Goal: Information Seeking & Learning: Learn about a topic

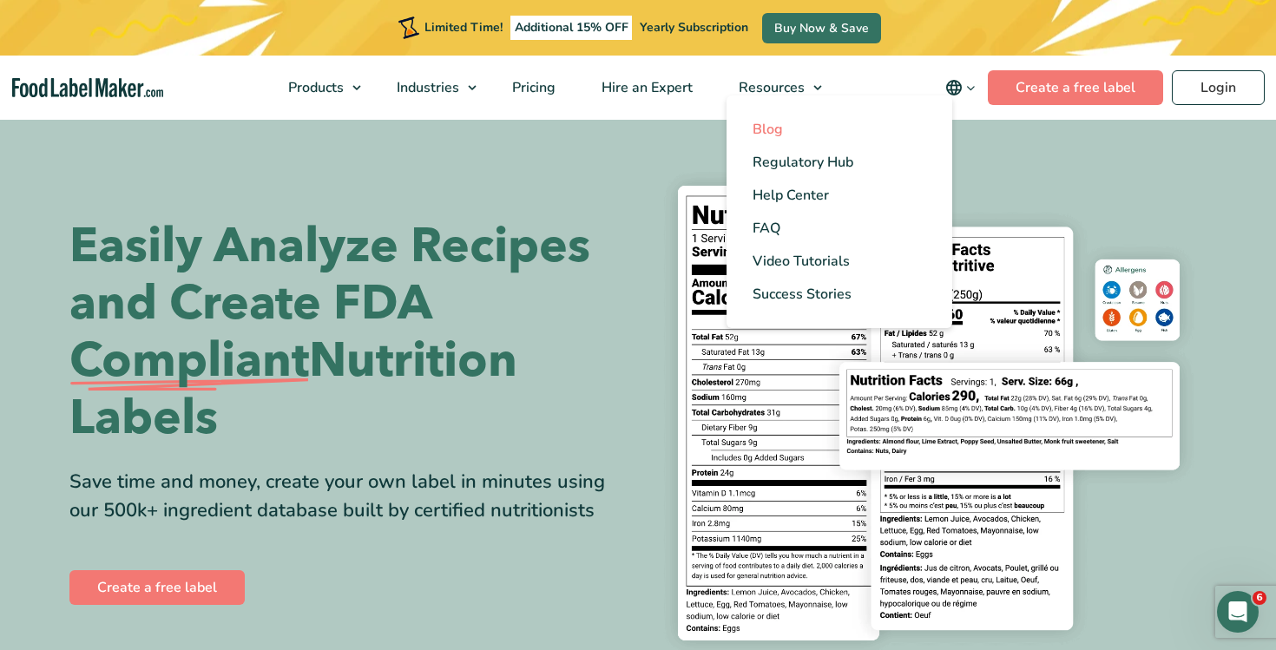
click at [789, 122] on link "Blog" at bounding box center [839, 129] width 226 height 33
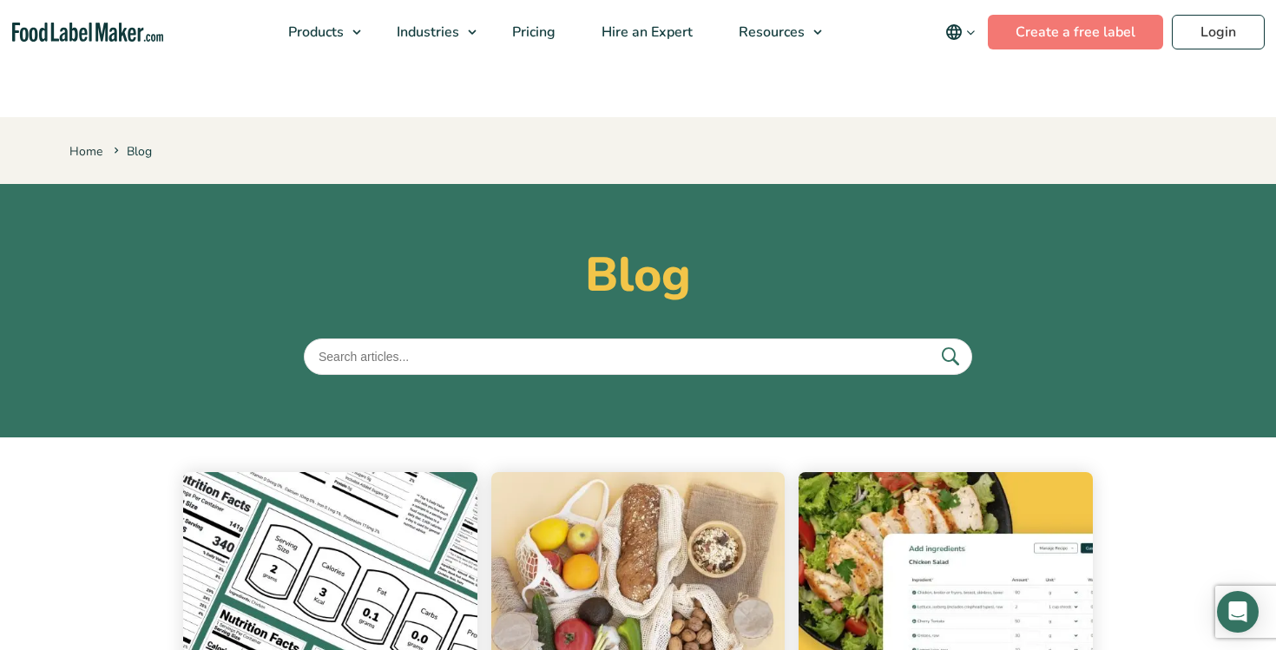
click at [975, 23] on button "main navigation" at bounding box center [960, 32] width 55 height 35
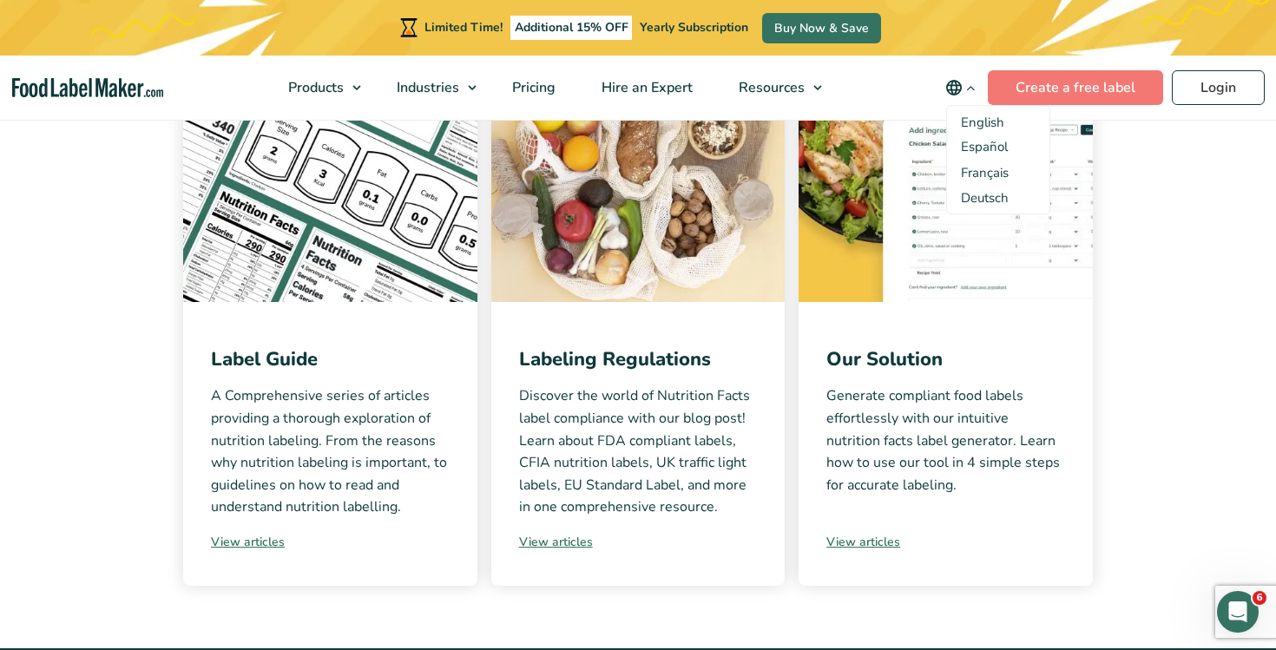
scroll to position [417, 0]
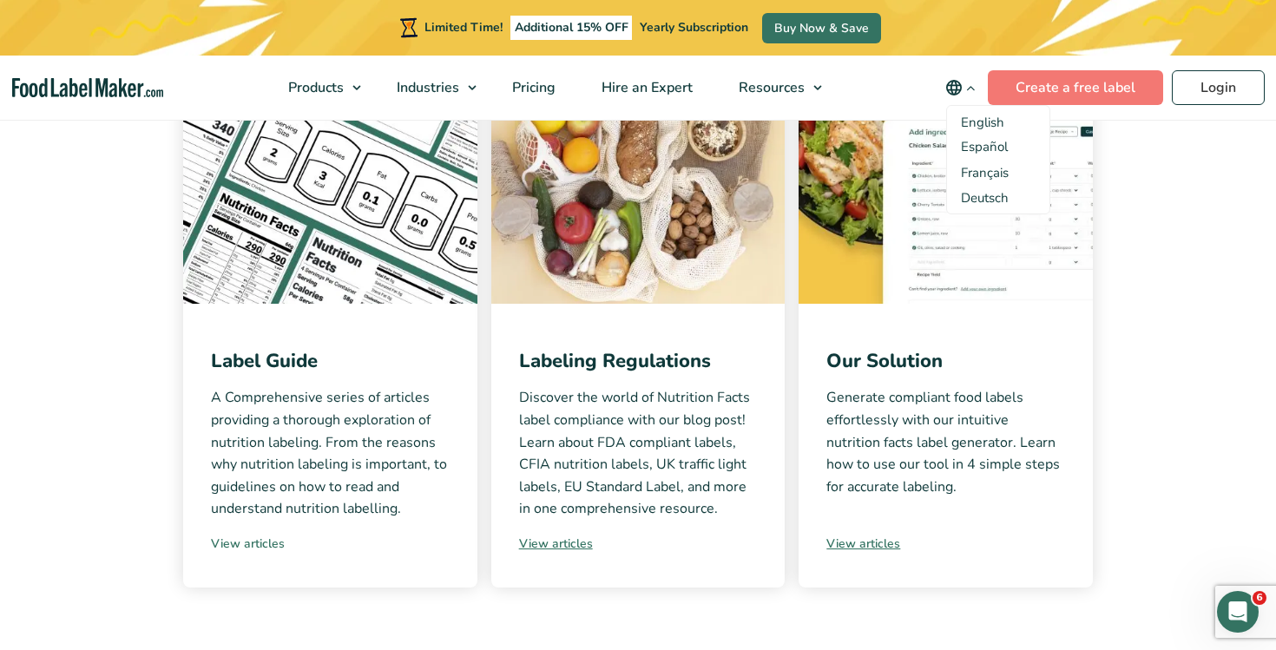
click at [240, 545] on link "View articles" at bounding box center [330, 544] width 239 height 18
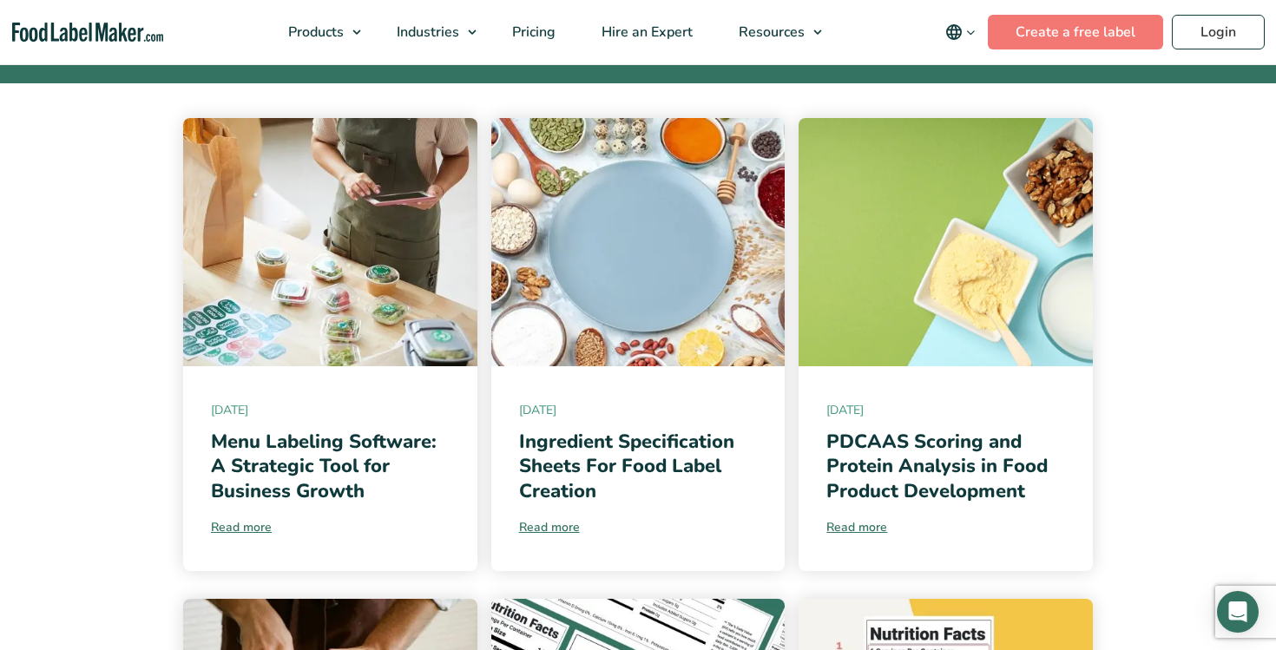
scroll to position [353, 0]
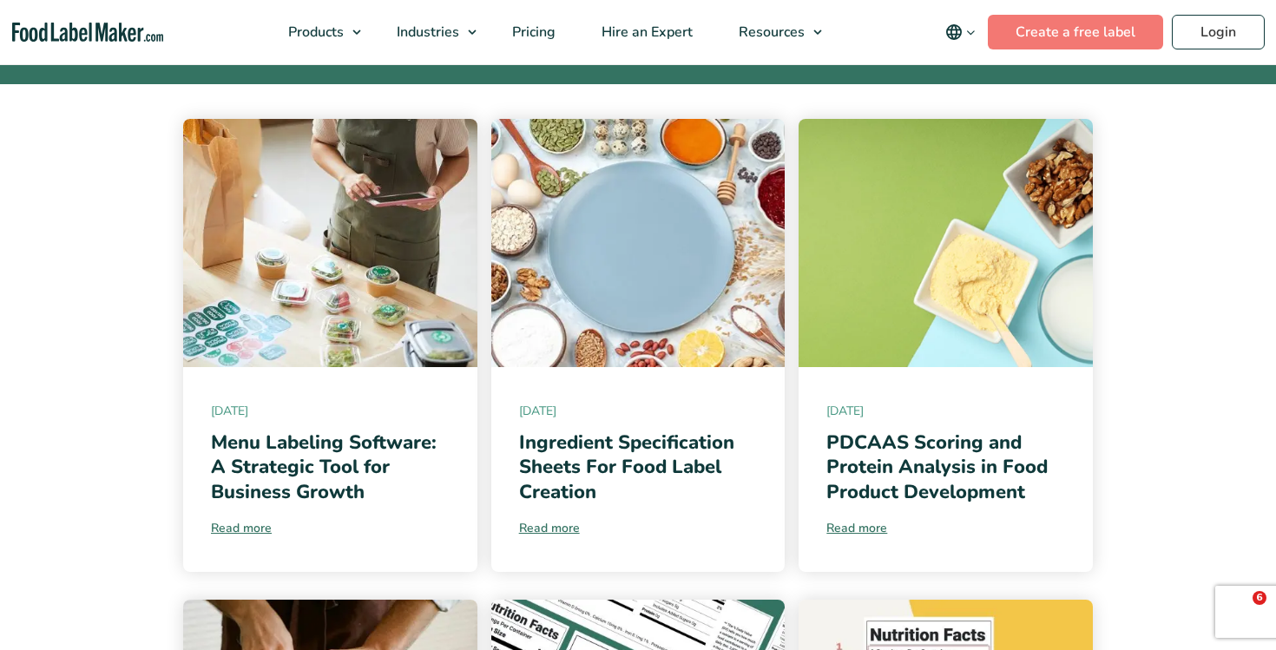
click at [345, 408] on span "[DATE]" at bounding box center [330, 411] width 239 height 18
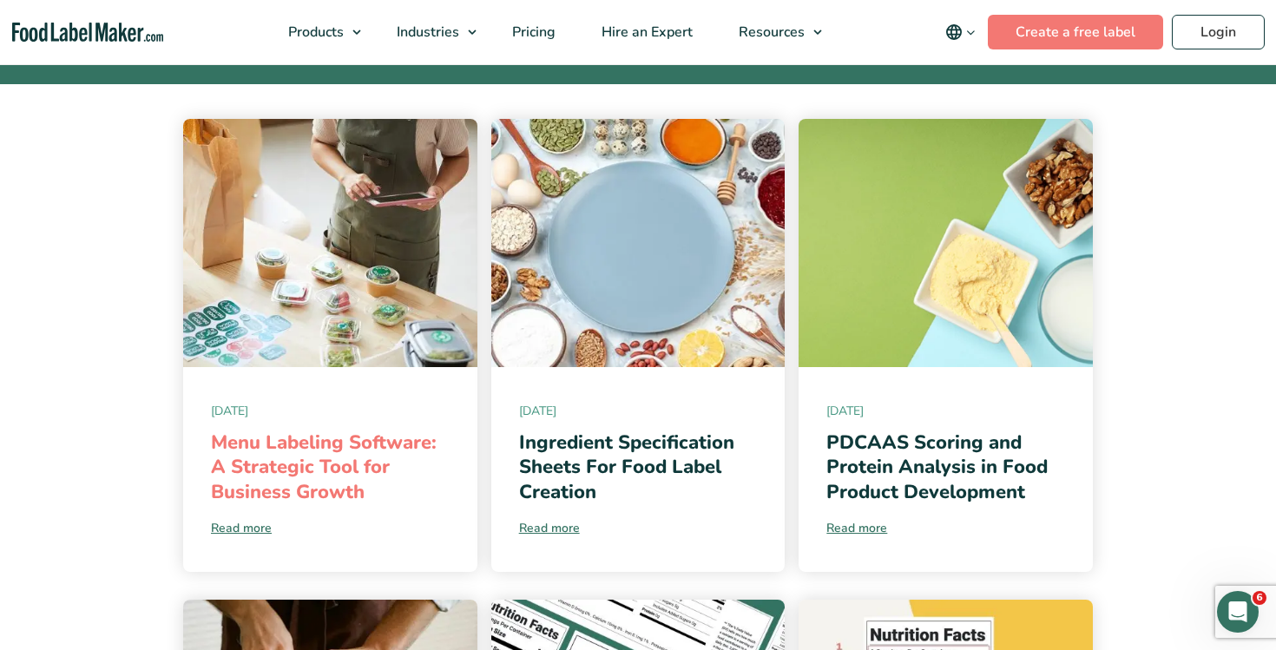
click at [294, 455] on link "Menu Labeling Software: A Strategic Tool for Business Growth" at bounding box center [324, 468] width 226 height 76
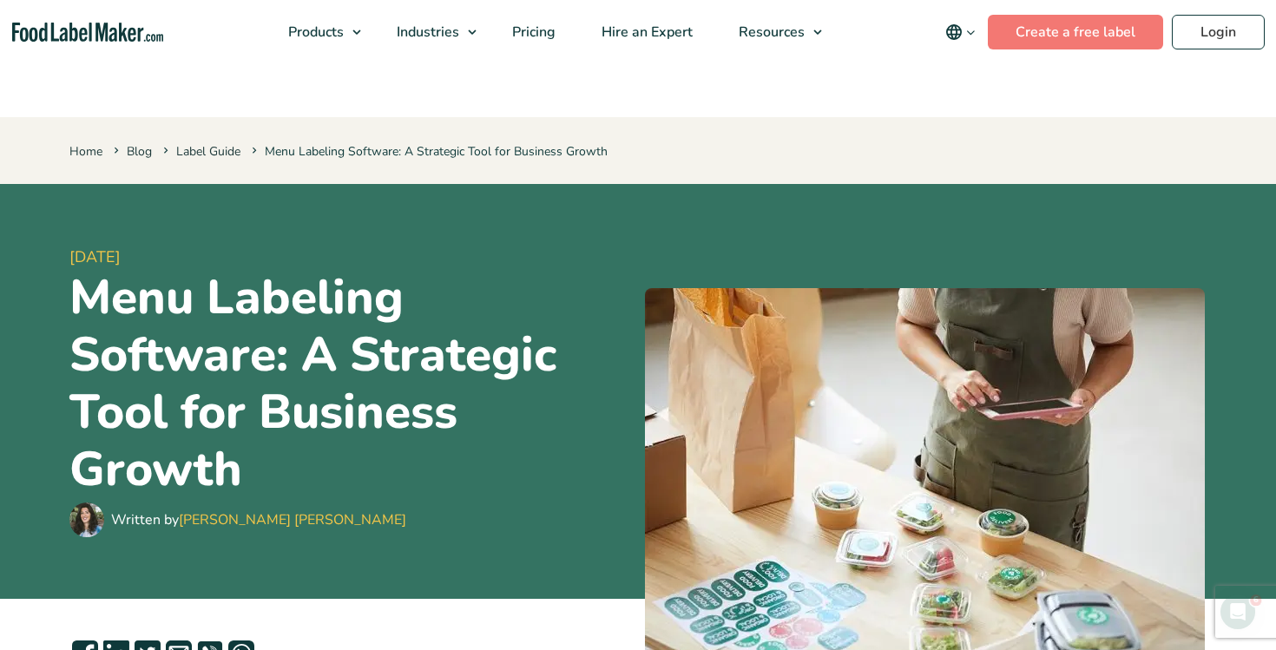
click at [0, 0] on div "Buy Now & Save" at bounding box center [0, 0] width 0 height 0
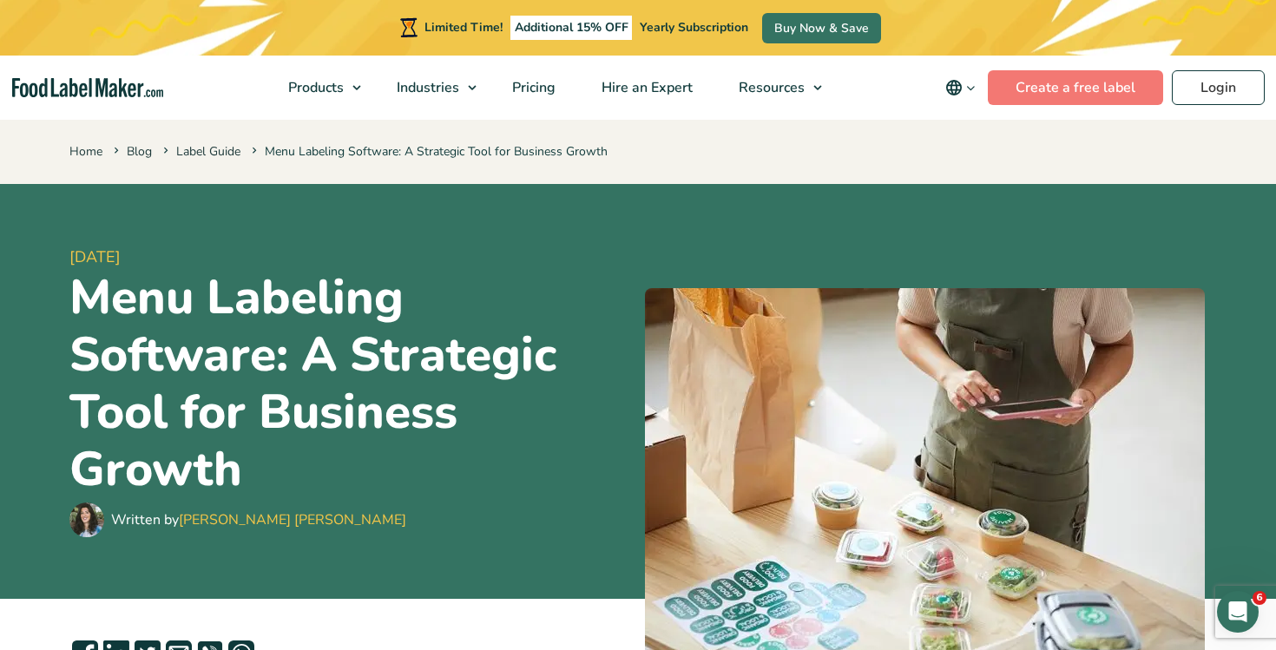
click at [962, 82] on icon "main navigation" at bounding box center [953, 87] width 21 height 21
click at [982, 152] on link "Español" at bounding box center [984, 146] width 47 height 17
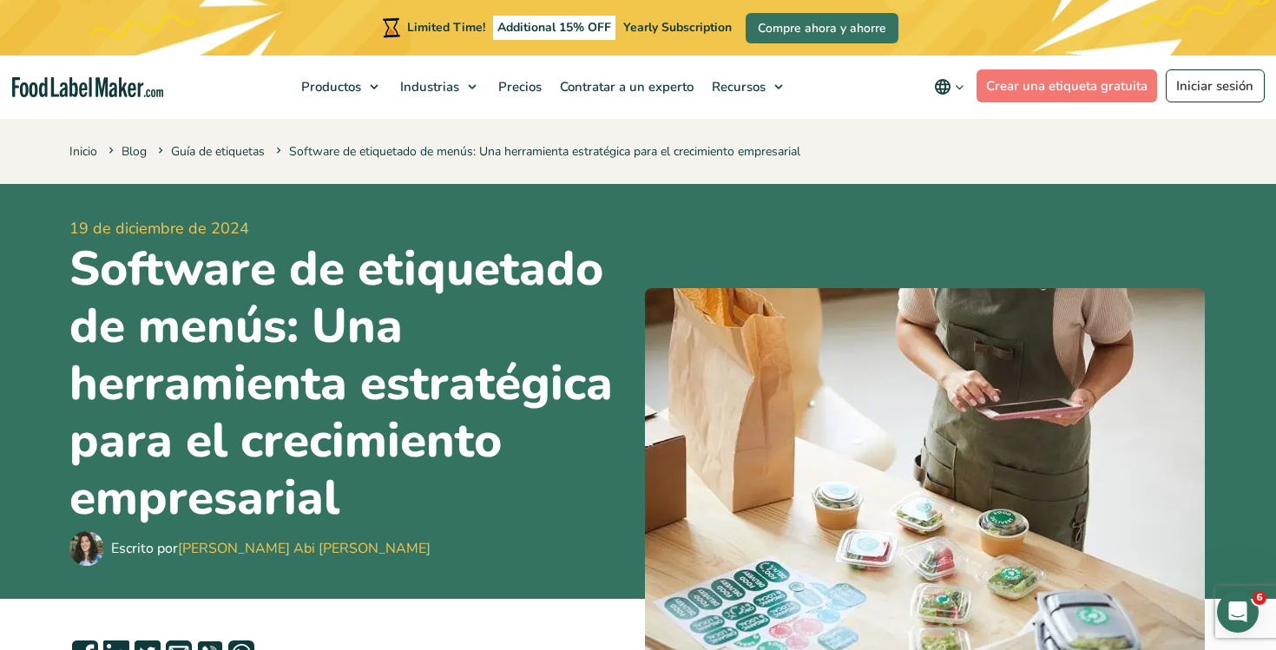
click at [957, 93] on icon "main navigation" at bounding box center [959, 87] width 13 height 13
click at [970, 149] on link "English" at bounding box center [970, 146] width 43 height 17
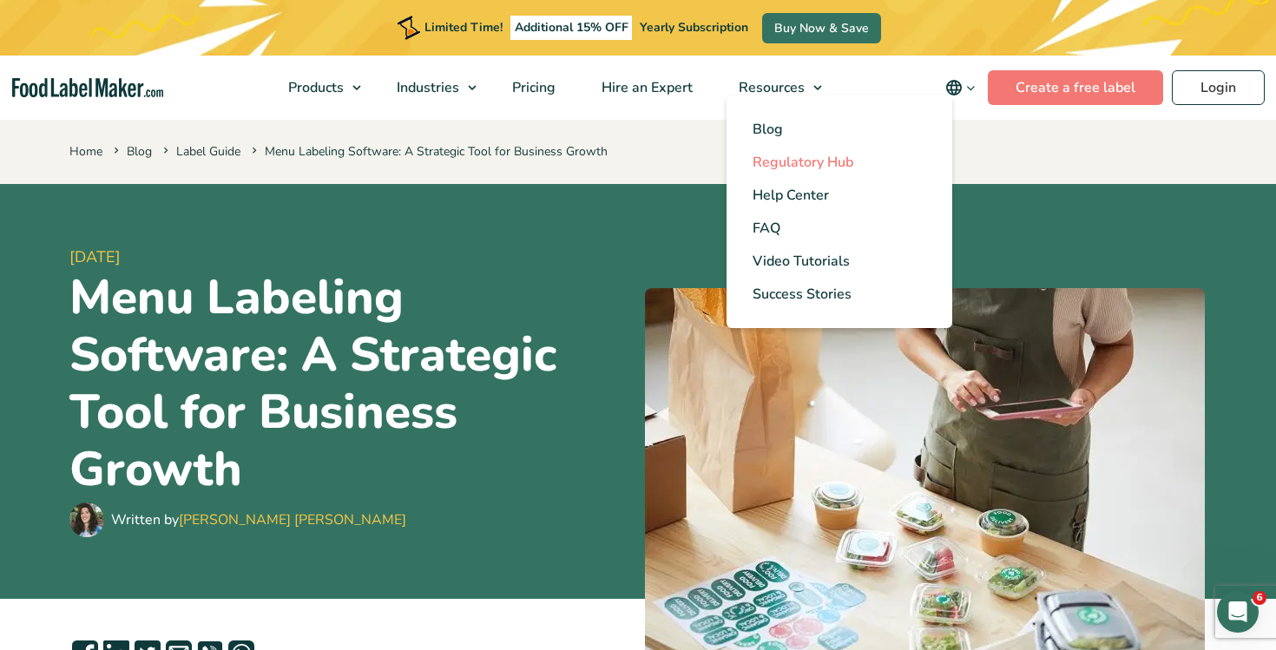
click at [805, 154] on span "Regulatory Hub" at bounding box center [802, 162] width 101 height 19
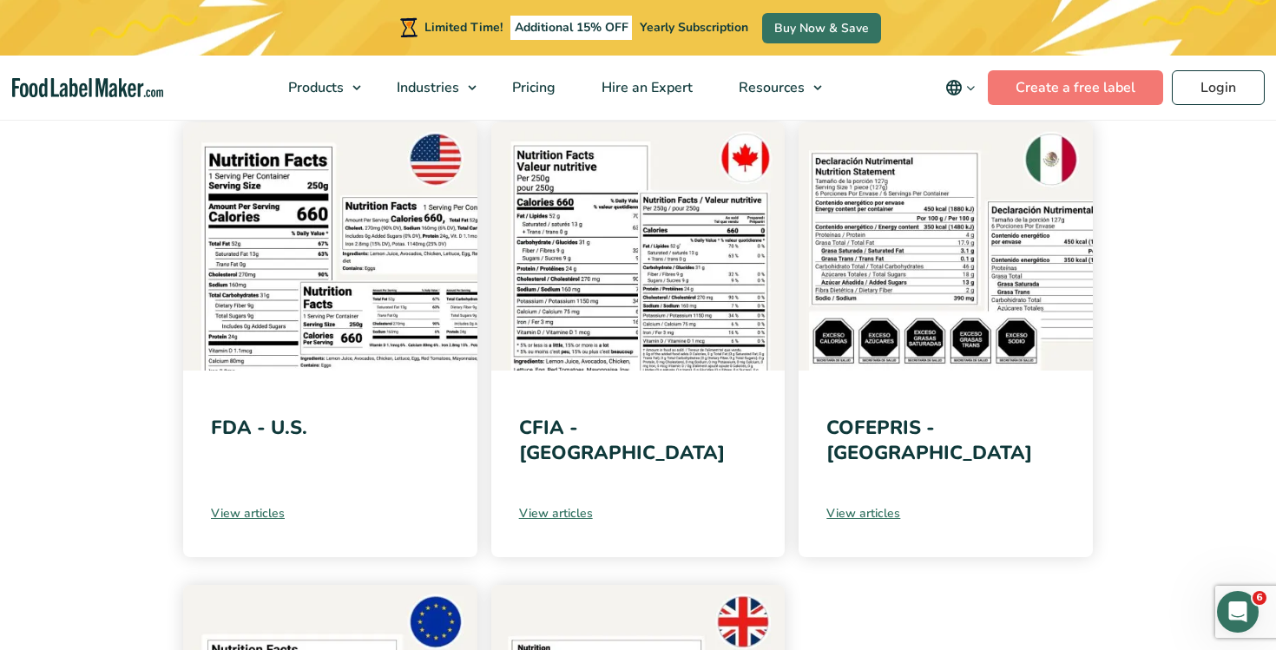
scroll to position [349, 0]
click at [563, 518] on link "View articles" at bounding box center [638, 514] width 239 height 18
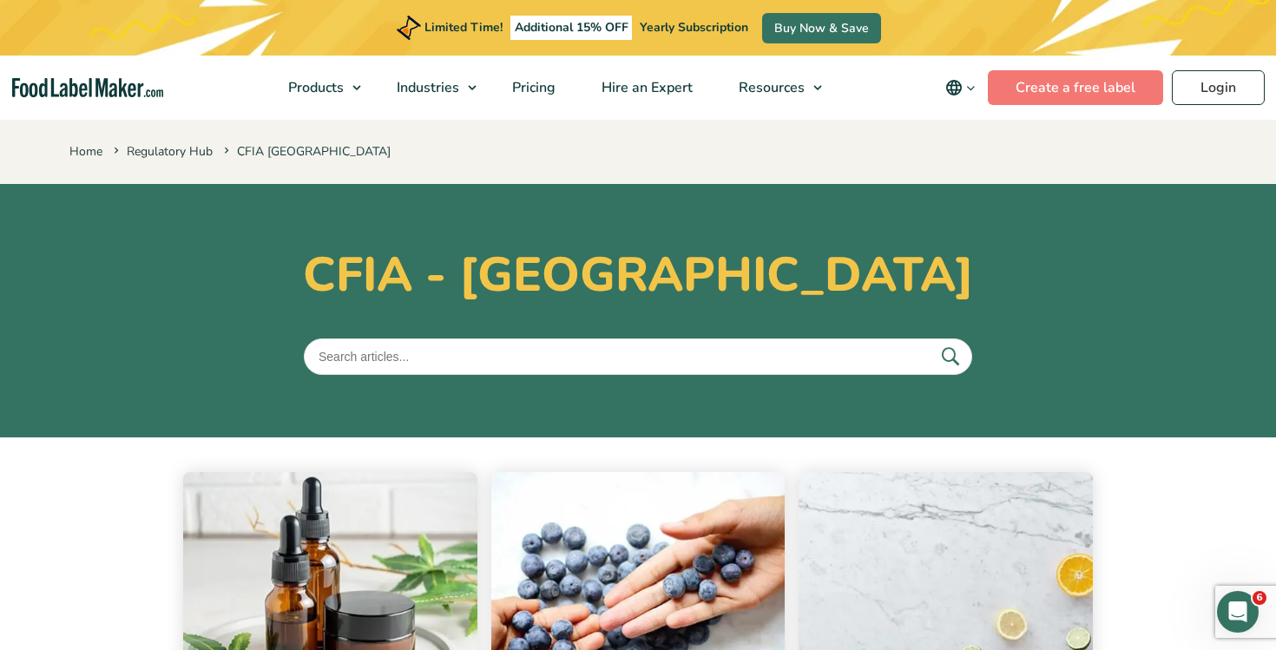
click at [977, 93] on icon "main navigation" at bounding box center [970, 88] width 13 height 13
click at [978, 167] on link "Français" at bounding box center [985, 172] width 48 height 17
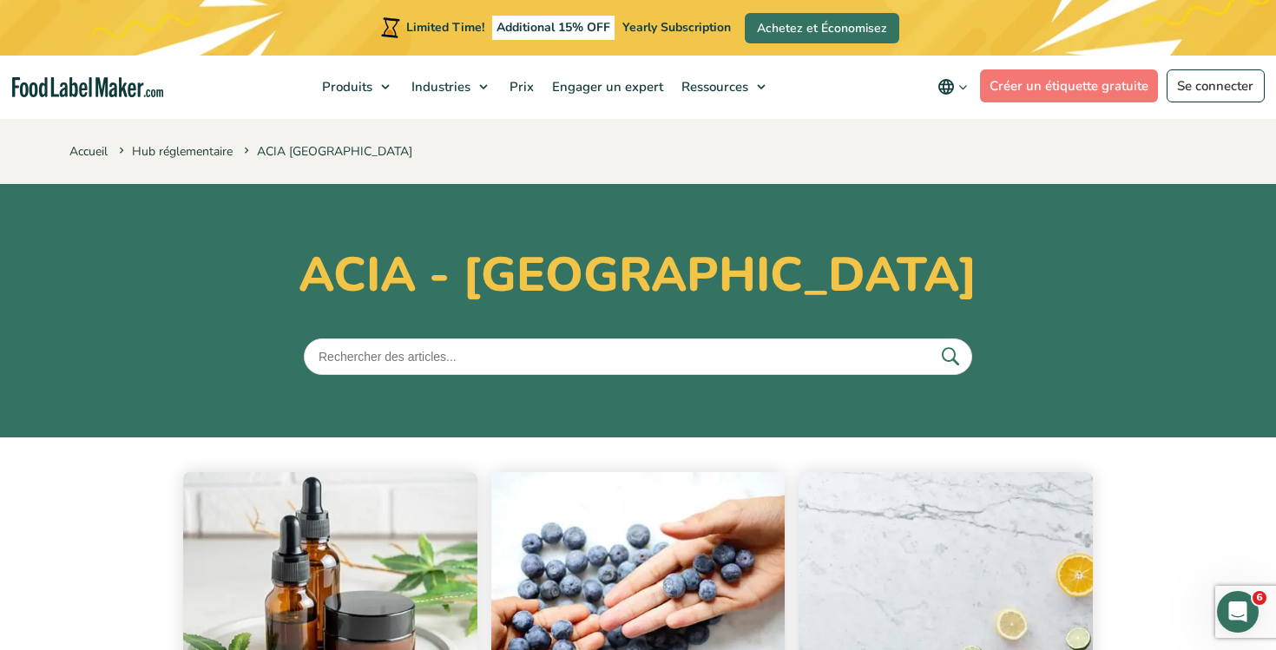
click at [511, 272] on h1 "ACIA - [GEOGRAPHIC_DATA]" at bounding box center [637, 274] width 1137 height 57
click at [514, 276] on h1 "ACIA - [GEOGRAPHIC_DATA]" at bounding box center [637, 274] width 1137 height 57
click at [520, 317] on section "ACIA - Canada" at bounding box center [638, 310] width 1276 height 253
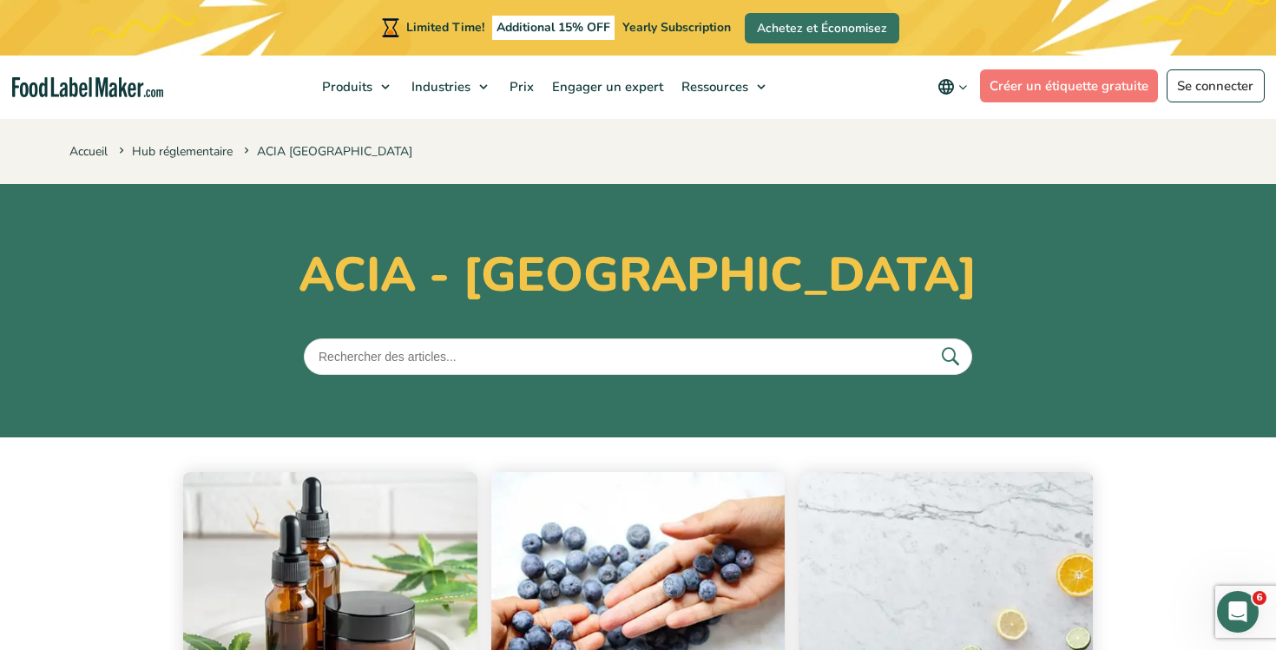
click at [961, 89] on icon "main navigation" at bounding box center [962, 87] width 13 height 13
click at [403, 155] on p "Accueil Hub réglementaire ACIA Canada" at bounding box center [637, 150] width 1137 height 25
click at [403, 188] on section "ACIA - Canada" at bounding box center [638, 310] width 1276 height 253
click at [1106, 154] on p "Accueil Hub réglementaire ACIA Canada" at bounding box center [637, 150] width 1137 height 25
click at [1095, 284] on h1 "ACIA - Canada" at bounding box center [637, 274] width 1137 height 57
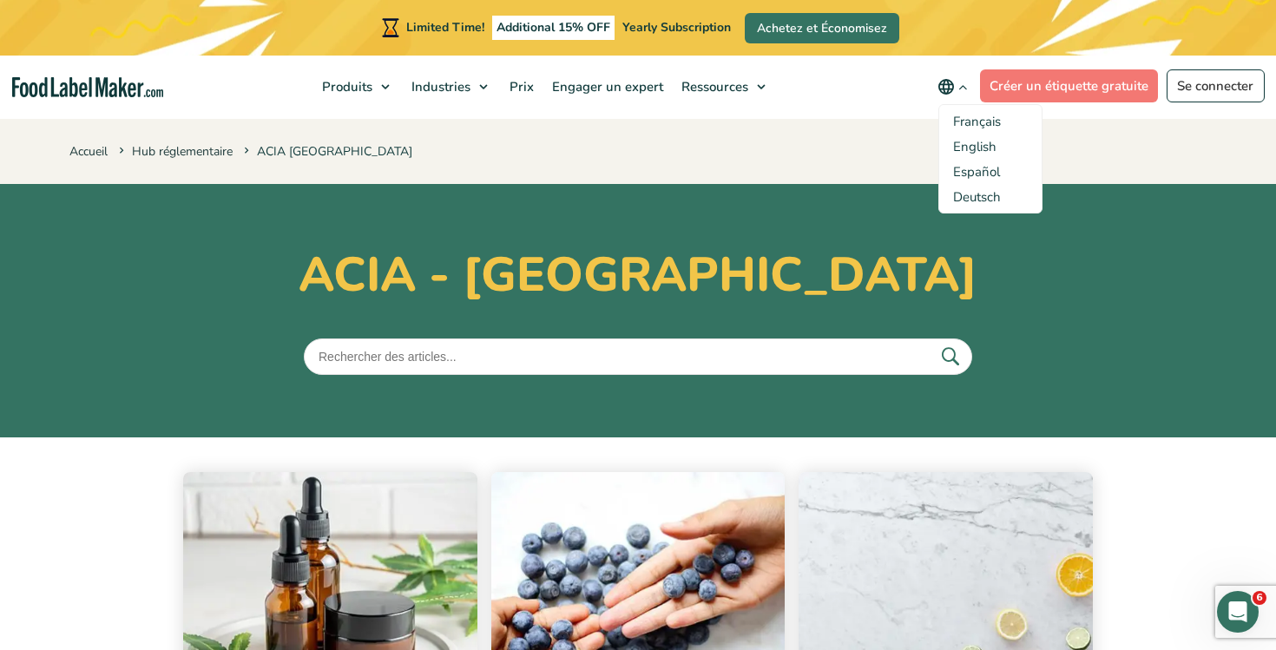
click at [896, 266] on h1 "ACIA - Canada" at bounding box center [637, 274] width 1137 height 57
click at [962, 82] on icon "main navigation" at bounding box center [962, 87] width 13 height 13
click at [966, 85] on icon "main navigation" at bounding box center [962, 87] width 13 height 13
click at [1126, 151] on p "Accueil Hub réglementaire ACIA Canada" at bounding box center [637, 150] width 1137 height 25
click at [966, 84] on icon "main navigation" at bounding box center [962, 87] width 13 height 13
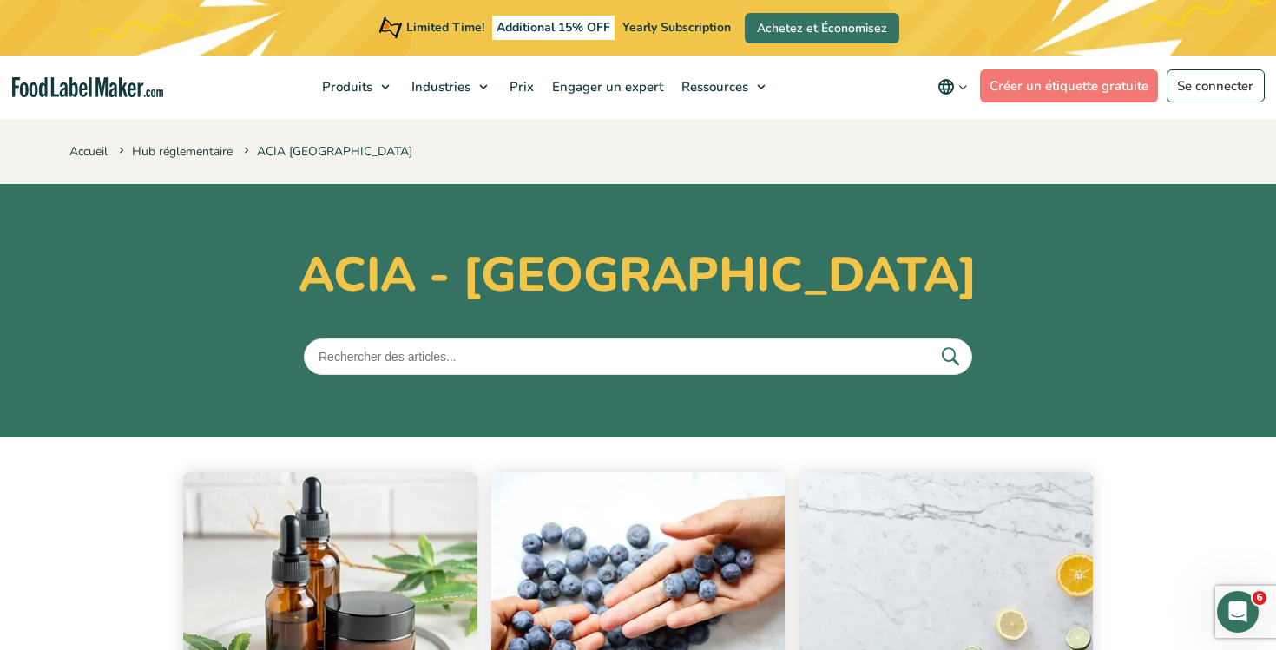
click at [974, 86] on button "main navigation" at bounding box center [952, 86] width 55 height 35
click at [963, 138] on link "English" at bounding box center [974, 146] width 43 height 17
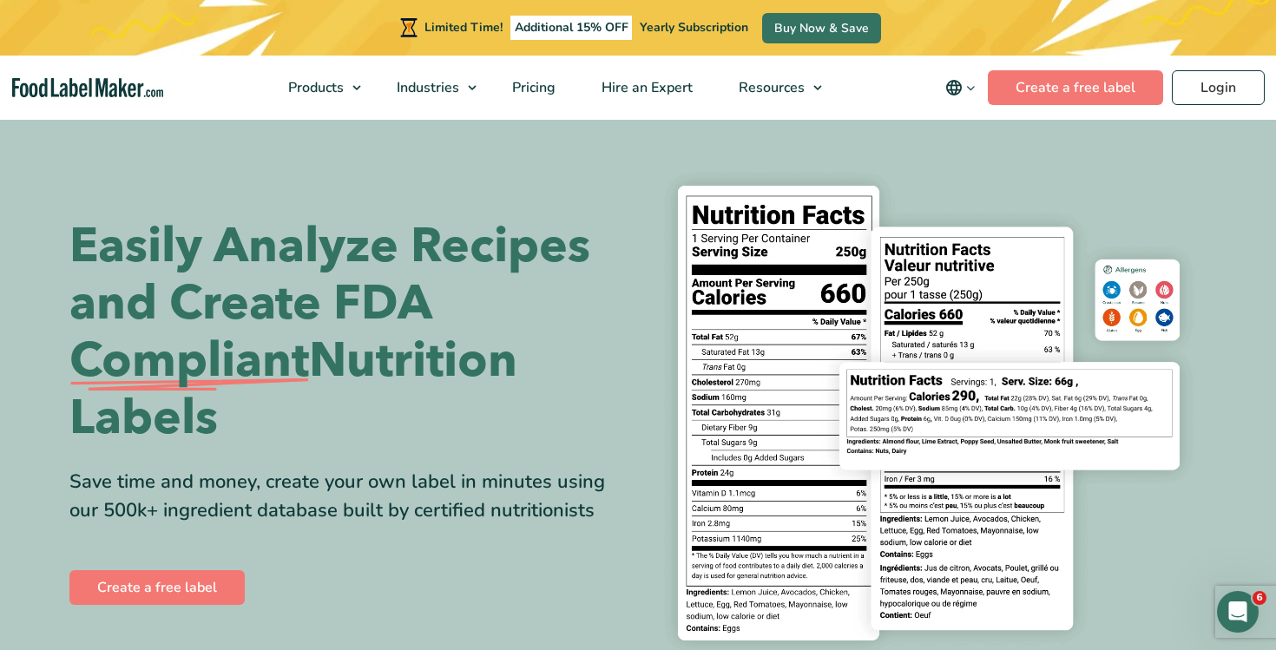
click at [356, 296] on h1 "Easily Analyze Recipes and Create FDA Compliant Nutrition Labels" at bounding box center [346, 332] width 555 height 229
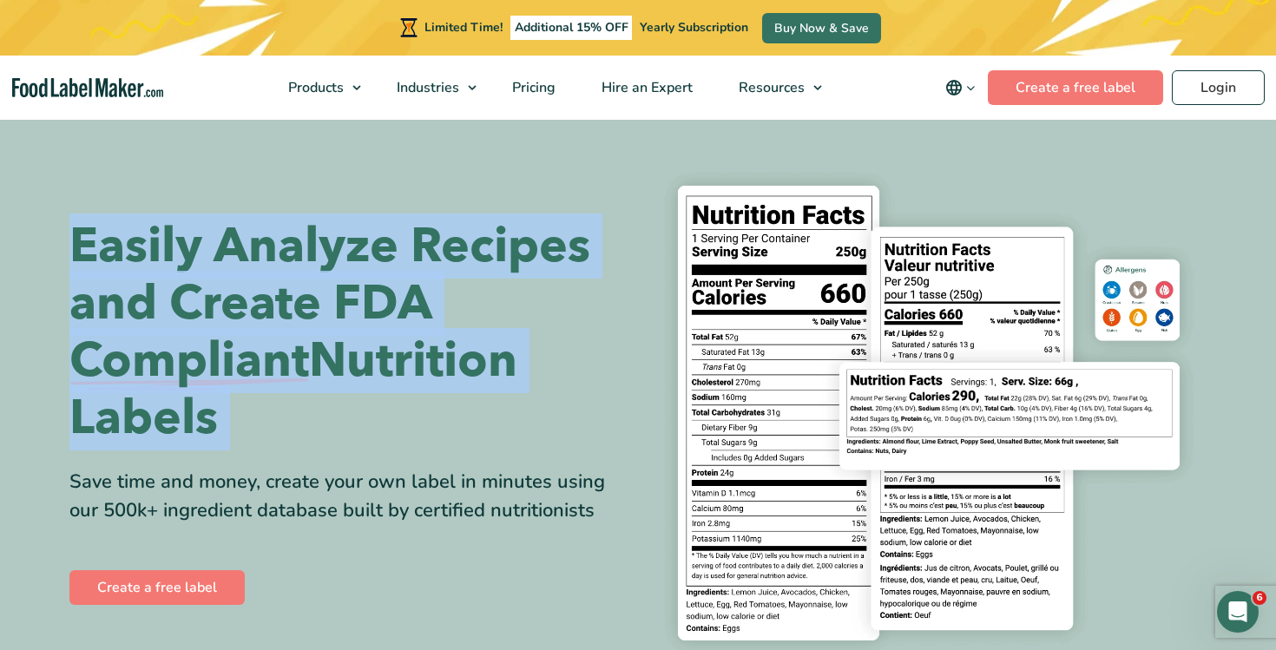
click at [380, 296] on h1 "Easily Analyze Recipes and Create FDA Compliant Nutrition Labels" at bounding box center [346, 332] width 555 height 229
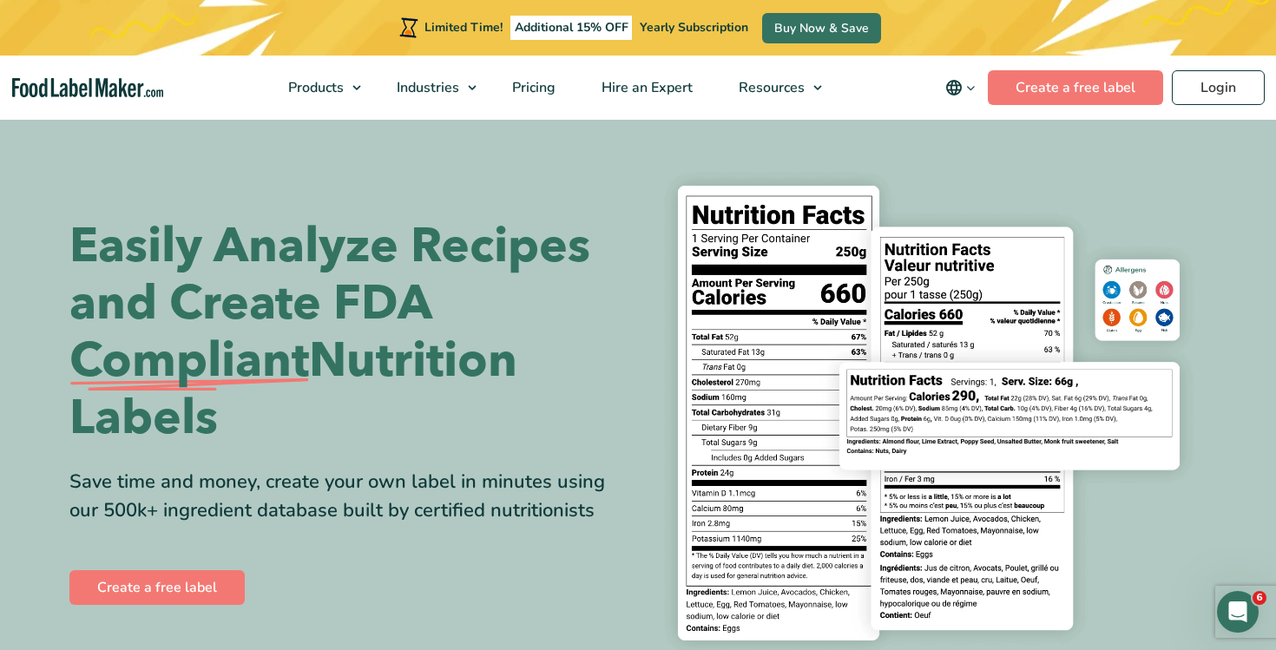
click at [380, 296] on h1 "Easily Analyze Recipes and Create FDA Compliant Nutrition Labels" at bounding box center [346, 332] width 555 height 229
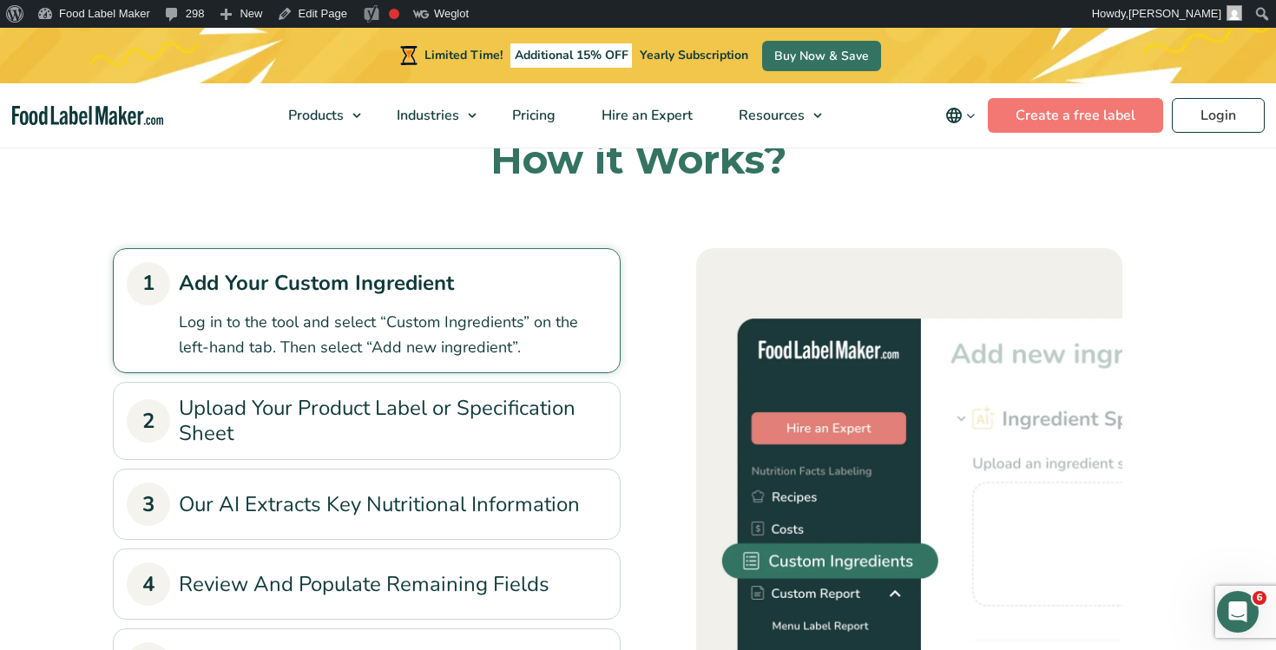
scroll to position [1396, 0]
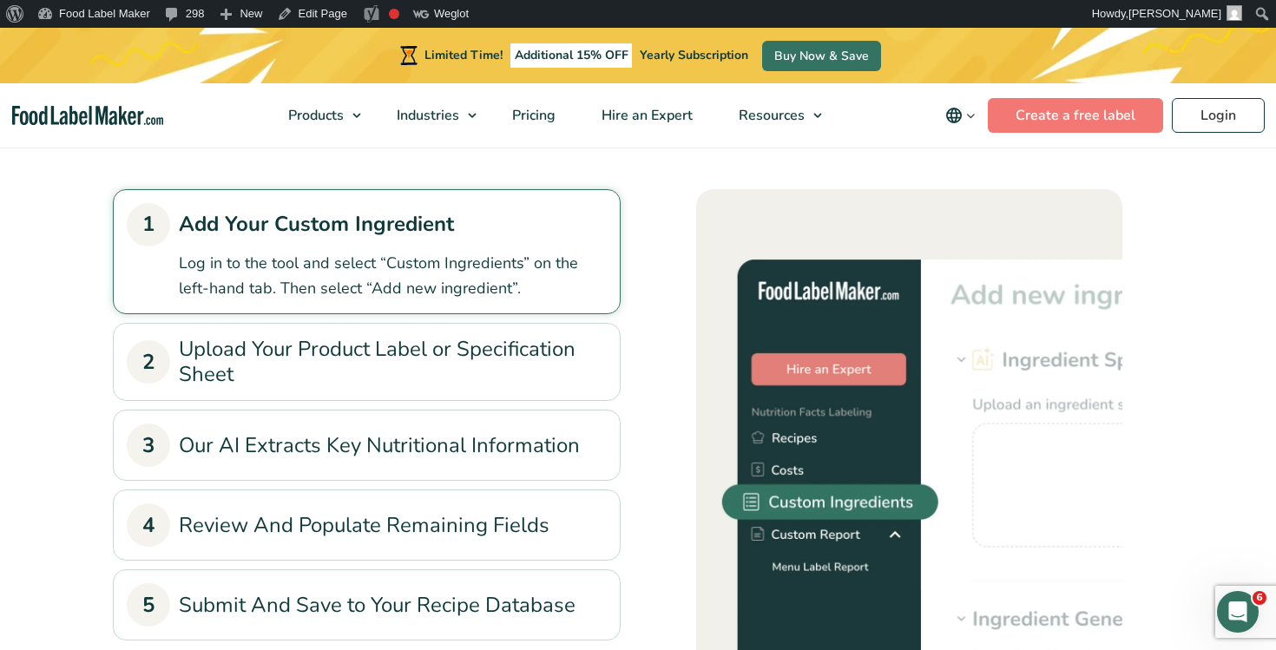
click at [507, 344] on link "2 Upload Your Product Label or Specification Sheet" at bounding box center [367, 362] width 480 height 50
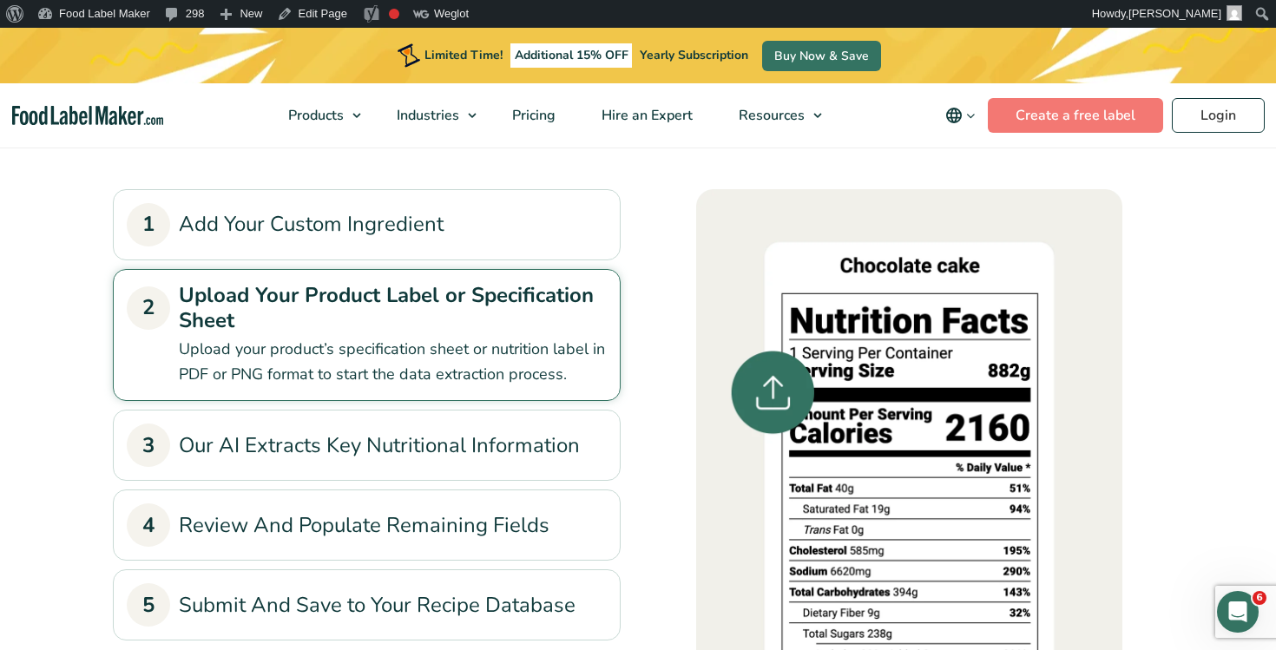
click at [524, 285] on link "2 Upload Your Product Label or Specification Sheet" at bounding box center [367, 308] width 480 height 50
click at [546, 250] on li "1 Add Your Custom Ingredient Log in to the tool and select “Custom Ingredients”…" at bounding box center [367, 224] width 508 height 71
click at [542, 222] on link "1 Add Your Custom Ingredient" at bounding box center [367, 224] width 480 height 43
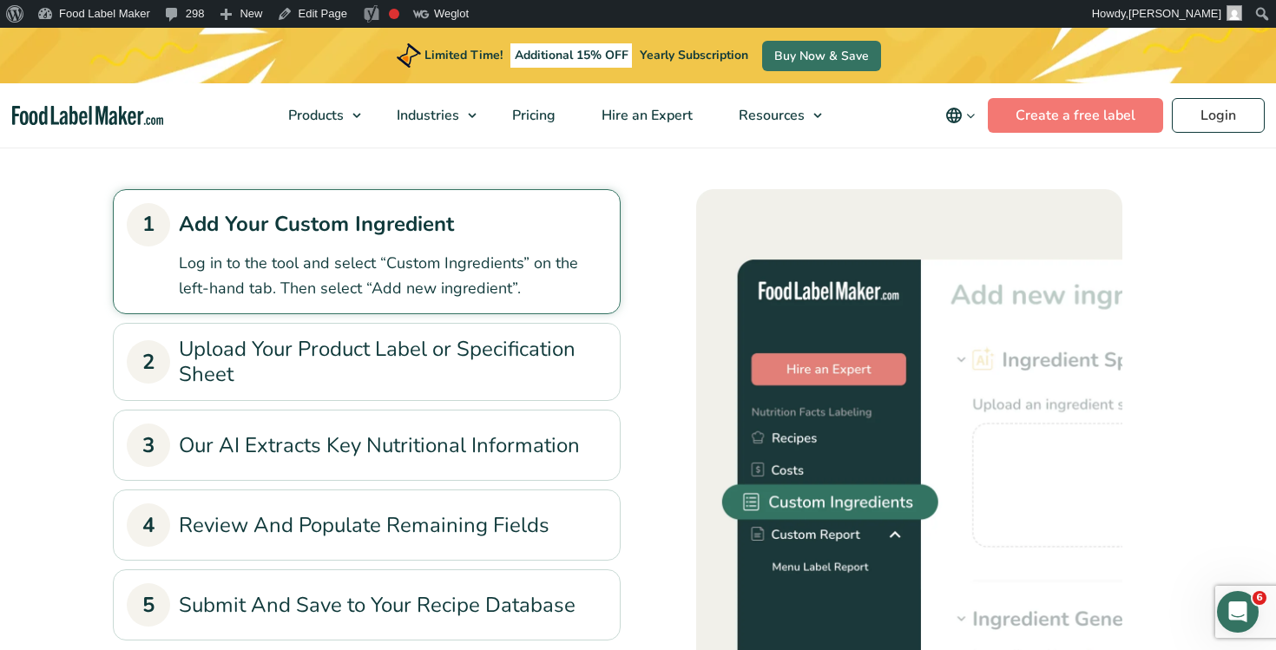
click at [515, 337] on link "2 Upload Your Product Label or Specification Sheet" at bounding box center [367, 362] width 480 height 50
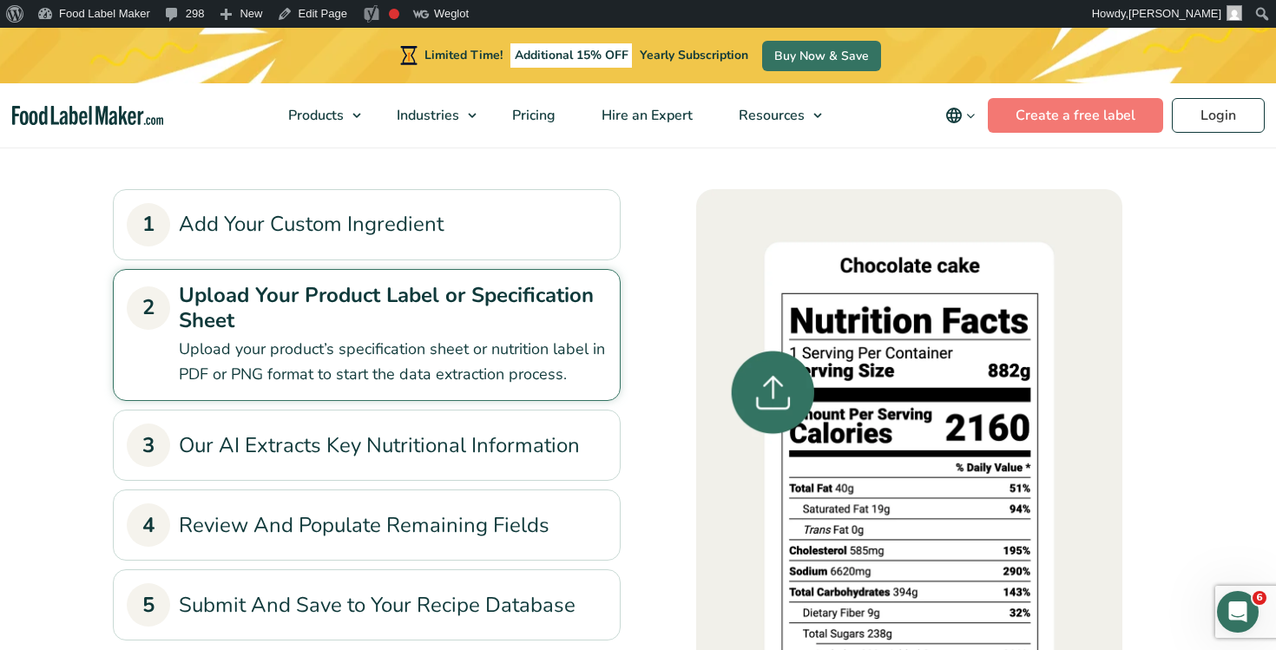
click at [515, 430] on link "3 Our AI Extracts Key Nutritional Information" at bounding box center [367, 444] width 480 height 43
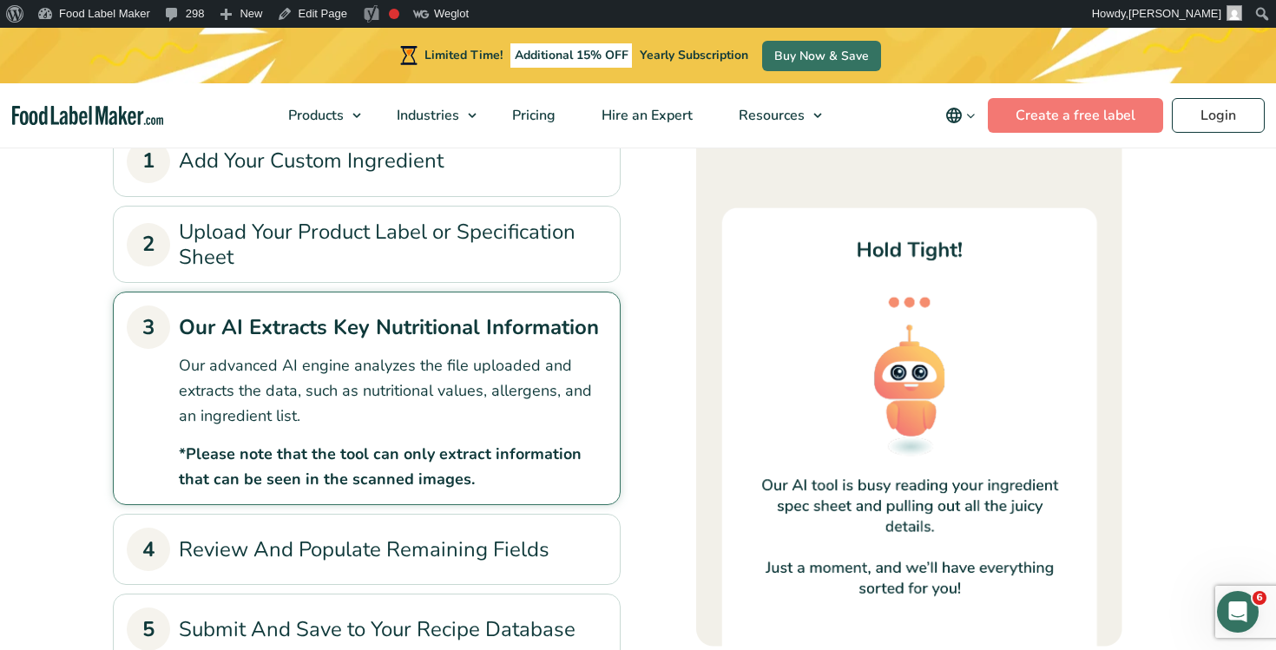
scroll to position [1471, 0]
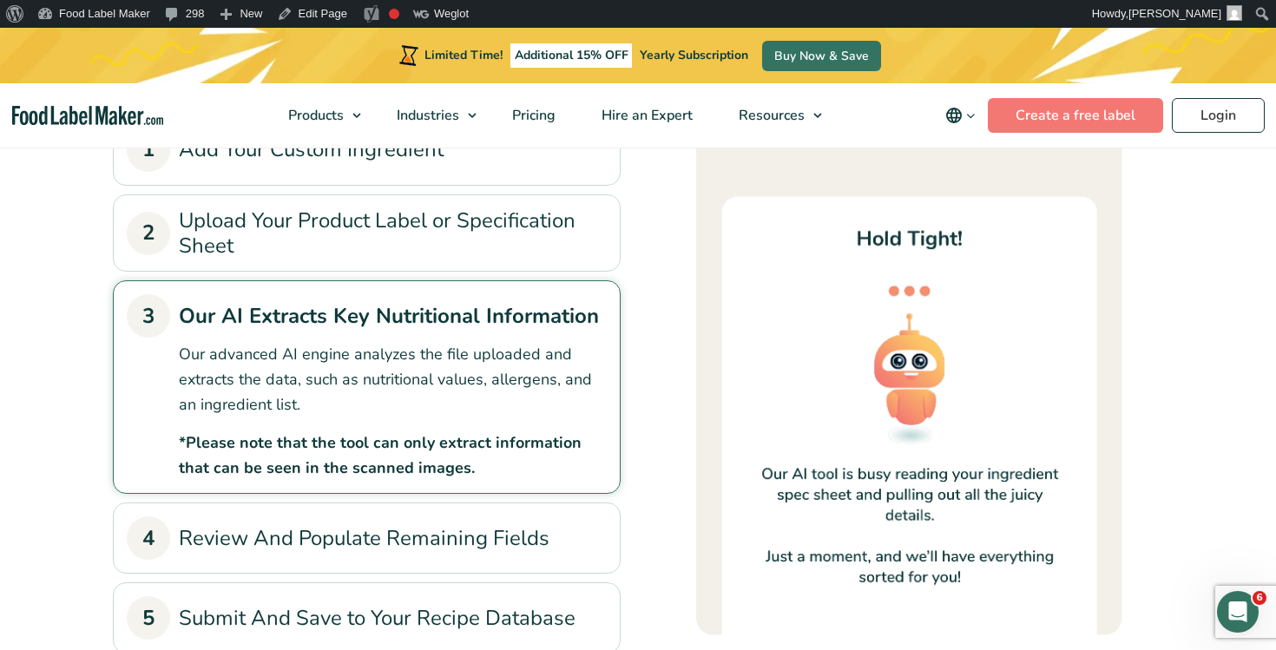
click at [477, 525] on link "4 Review And Populate Remaining Fields" at bounding box center [367, 537] width 480 height 43
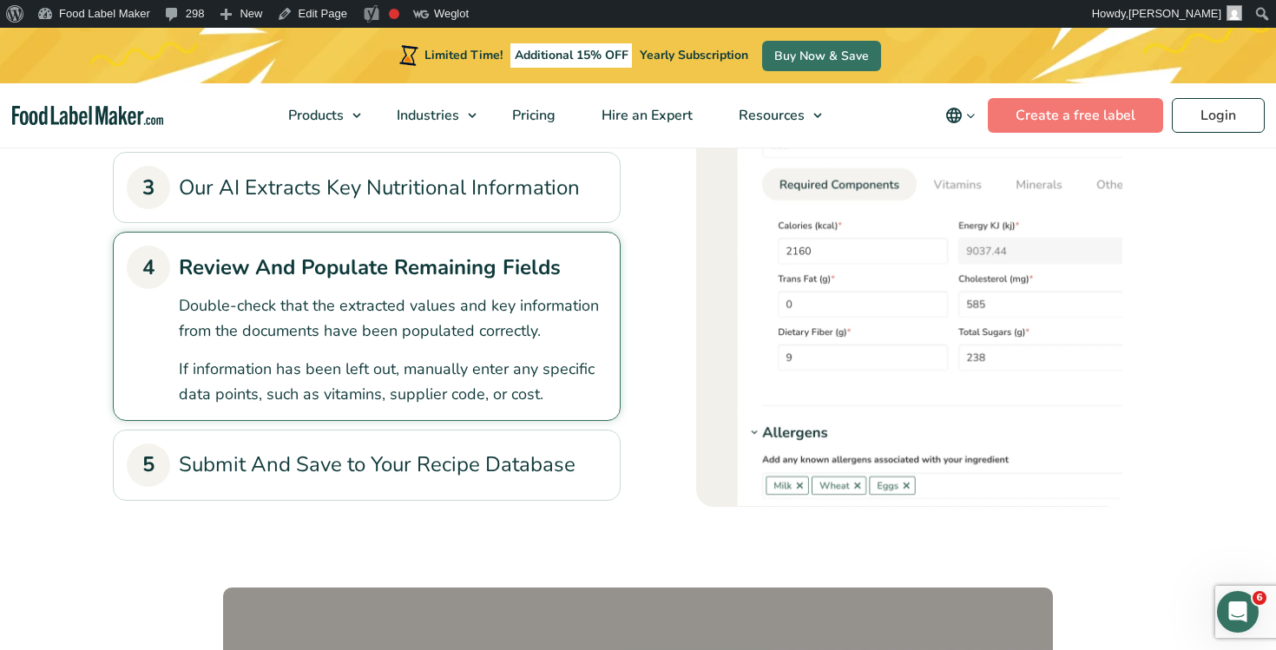
click at [507, 456] on link "5 Submit And Save to Your Recipe Database" at bounding box center [367, 464] width 480 height 43
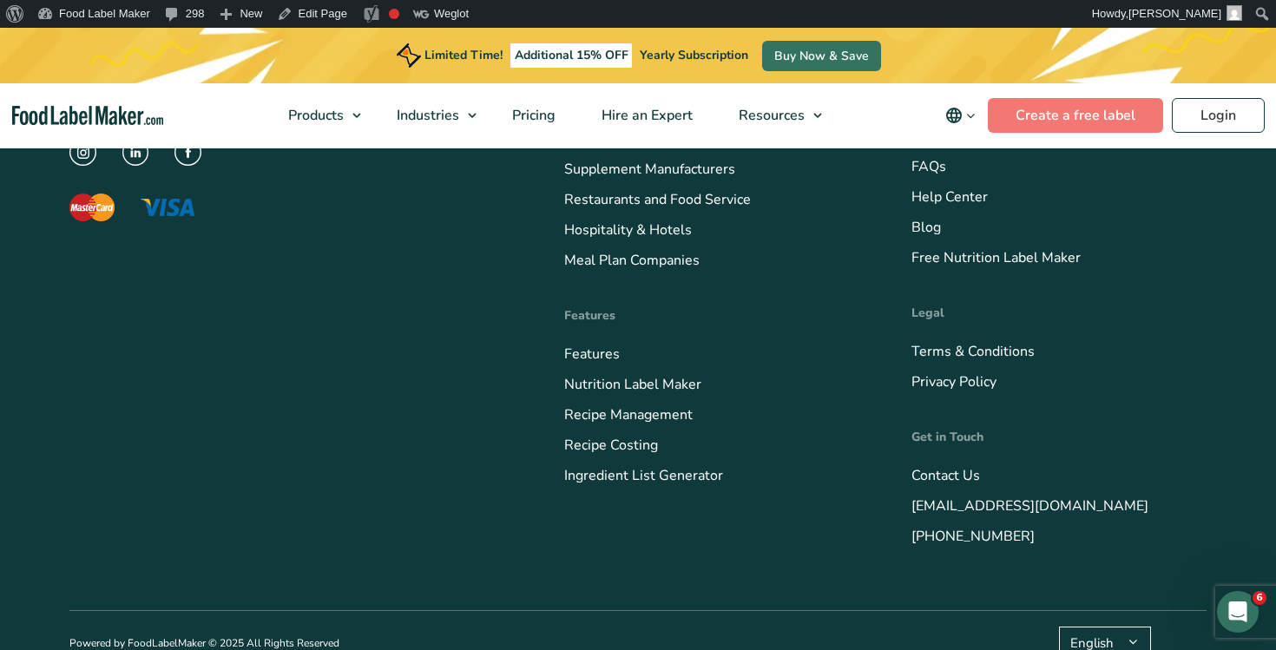
scroll to position [4980, 0]
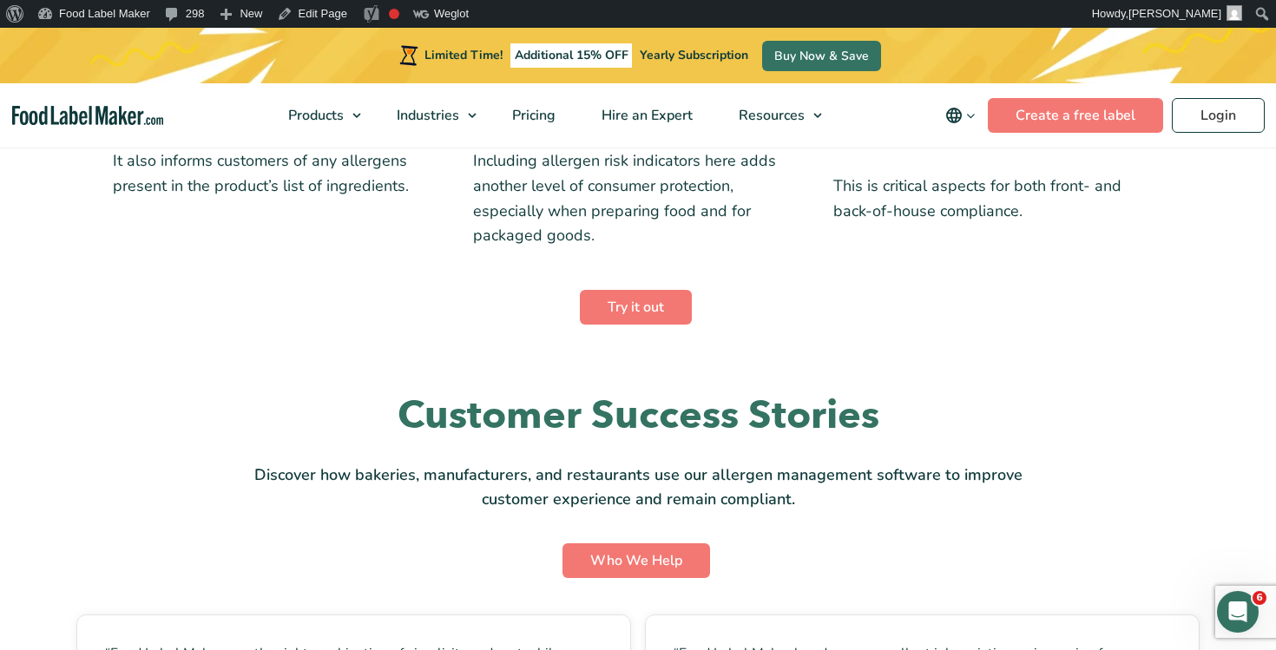
scroll to position [4166, 0]
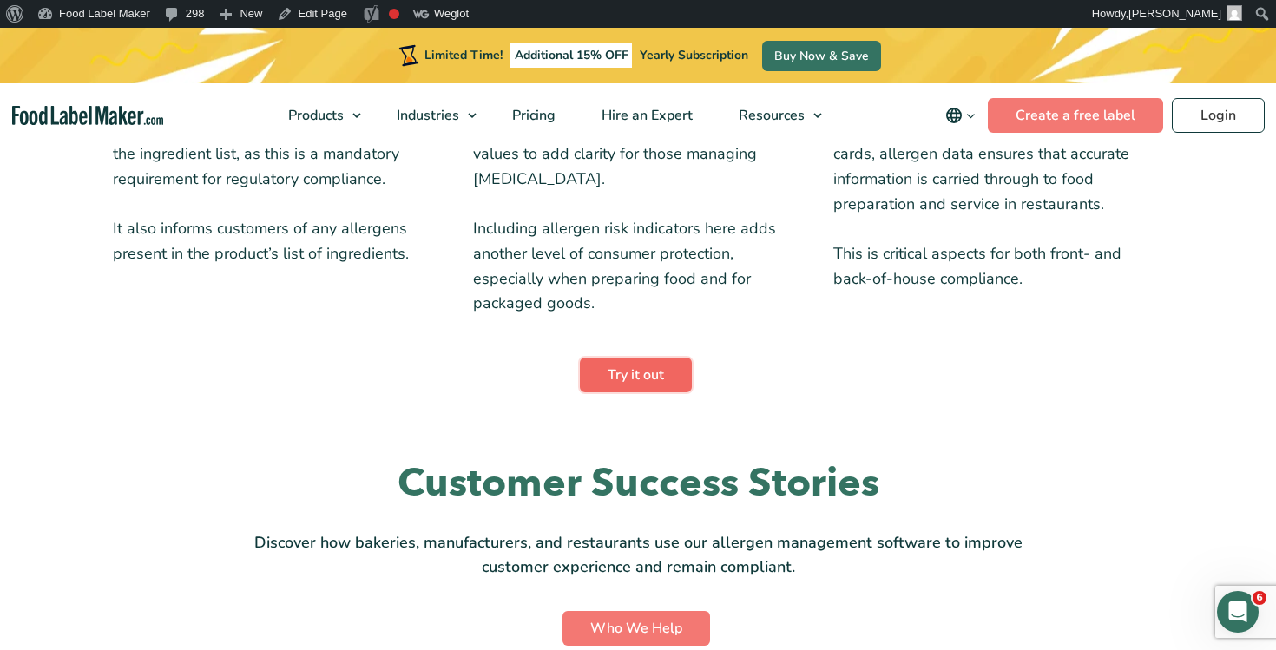
click at [643, 378] on link "Try it out" at bounding box center [636, 375] width 112 height 35
click at [653, 368] on link "Try it out" at bounding box center [636, 375] width 112 height 35
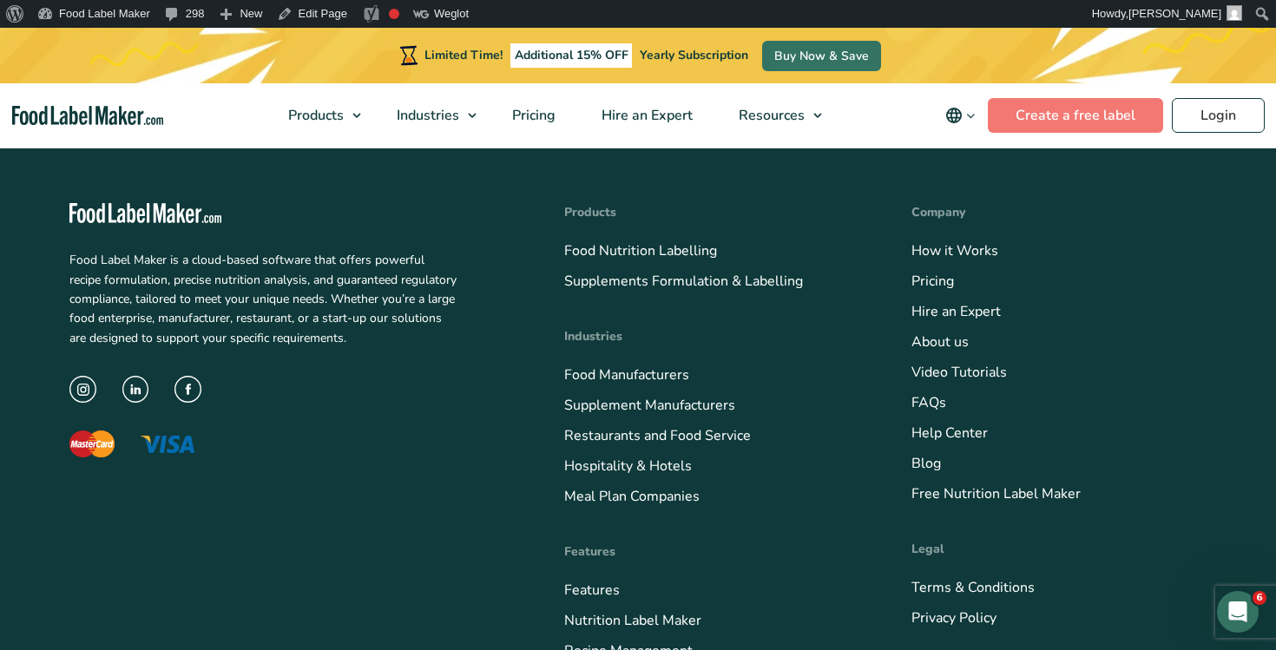
scroll to position [5596, 0]
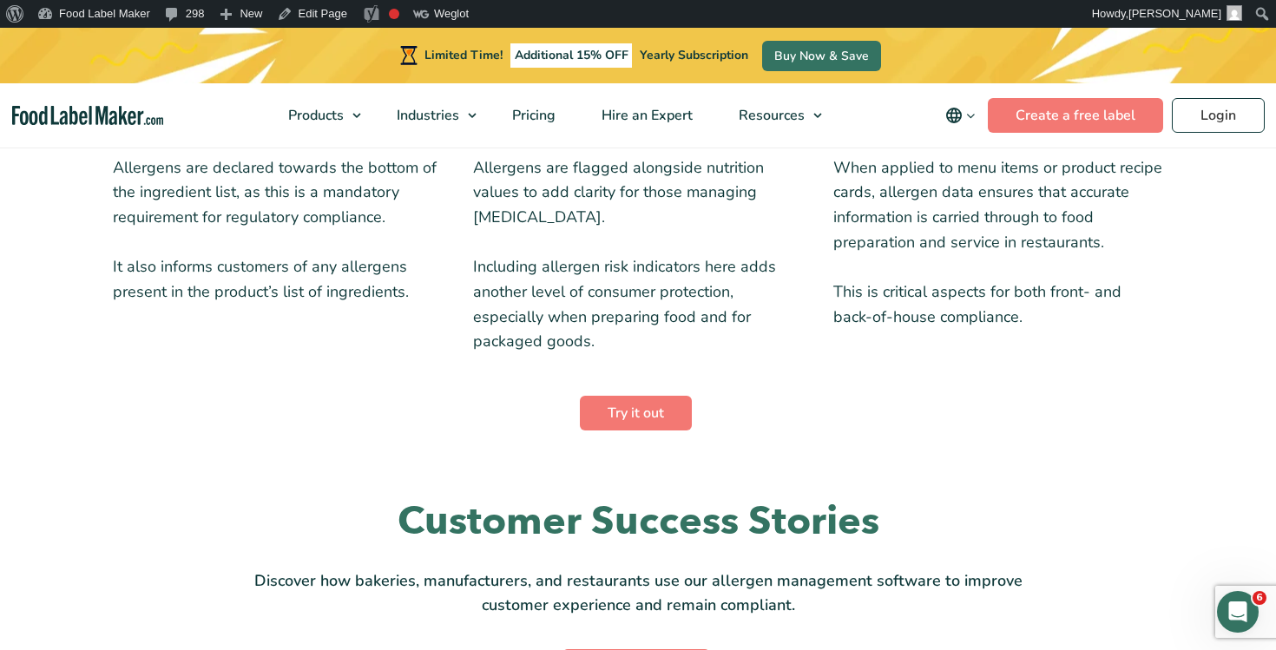
scroll to position [4200, 0]
